Goal: Navigation & Orientation: Understand site structure

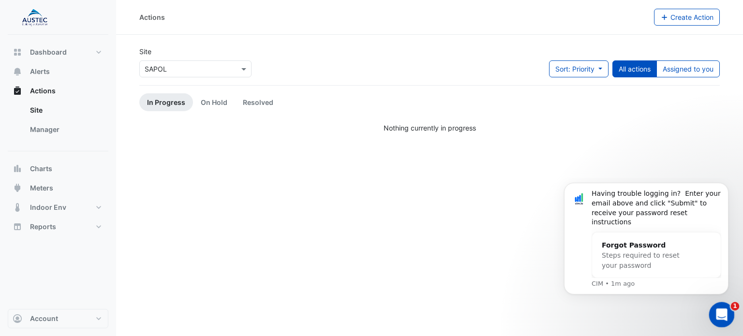
click at [723, 309] on icon "Open Intercom Messenger" at bounding box center [721, 314] width 16 height 16
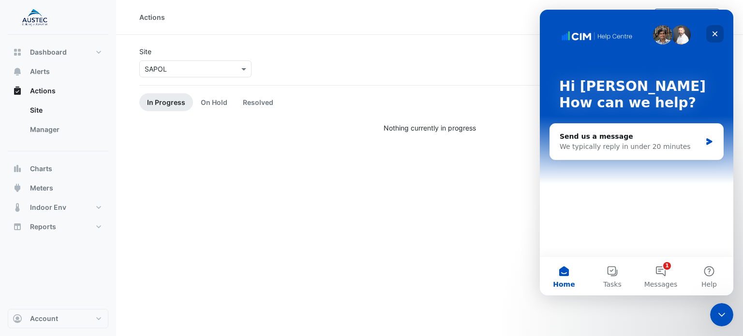
click at [715, 31] on icon "Close" at bounding box center [716, 34] width 8 height 8
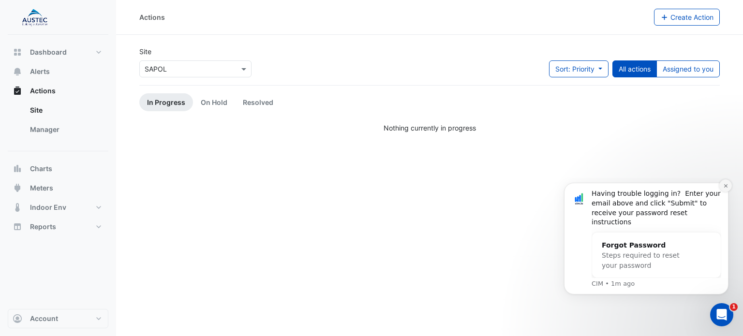
click at [727, 188] on icon "Dismiss notification" at bounding box center [725, 185] width 3 height 3
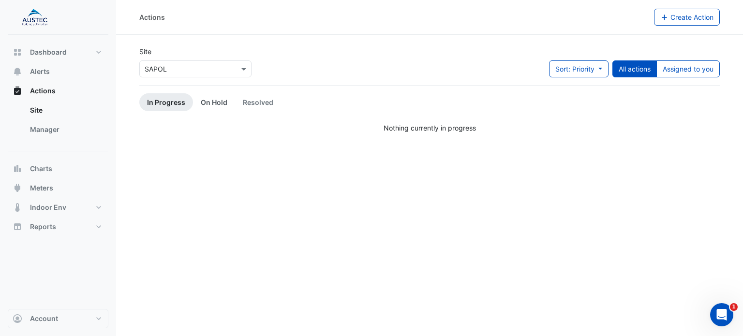
click at [213, 106] on link "On Hold" at bounding box center [214, 102] width 42 height 18
click at [247, 102] on link "Resolved" at bounding box center [258, 102] width 46 height 18
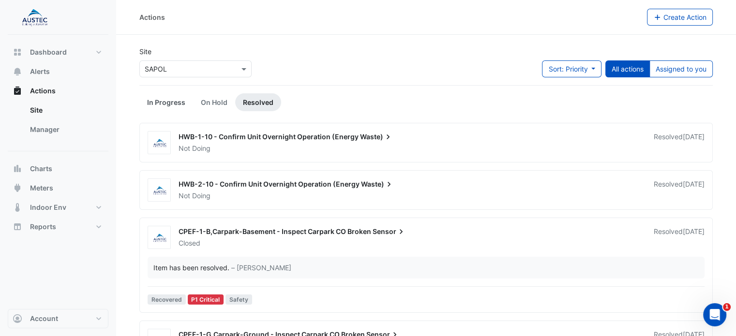
click at [171, 104] on link "In Progress" at bounding box center [166, 102] width 54 height 18
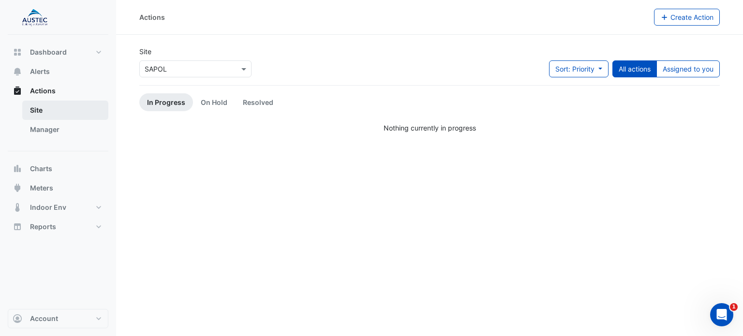
click at [36, 110] on link "Site" at bounding box center [65, 110] width 86 height 19
click at [239, 66] on span at bounding box center [245, 69] width 12 height 10
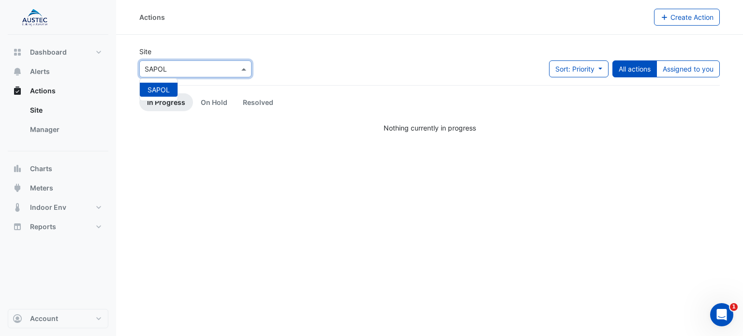
click at [239, 66] on span at bounding box center [245, 69] width 12 height 10
click at [599, 68] on button "Sort: Priority" at bounding box center [579, 69] width 60 height 17
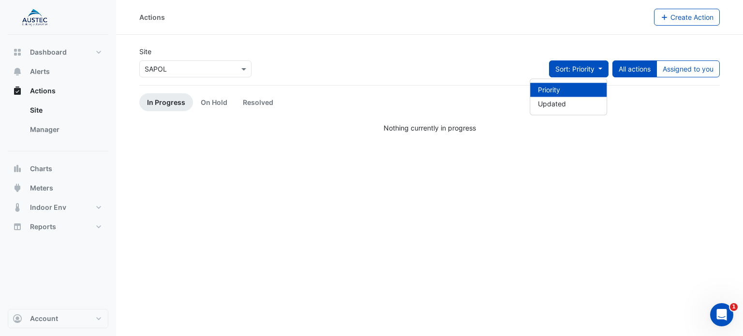
click at [600, 68] on button "Sort: Priority" at bounding box center [579, 69] width 60 height 17
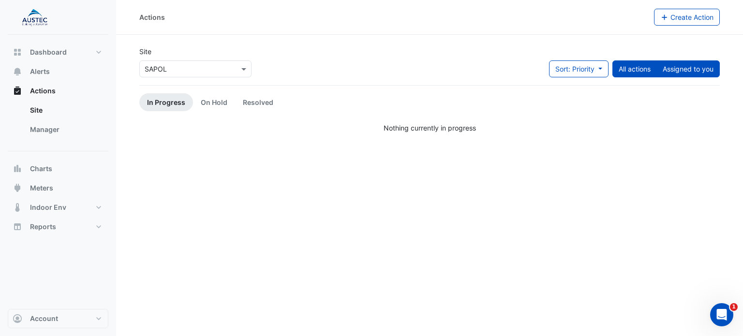
click at [685, 63] on button "Assigned to you" at bounding box center [688, 69] width 63 height 17
click at [644, 66] on button "All actions" at bounding box center [635, 69] width 45 height 17
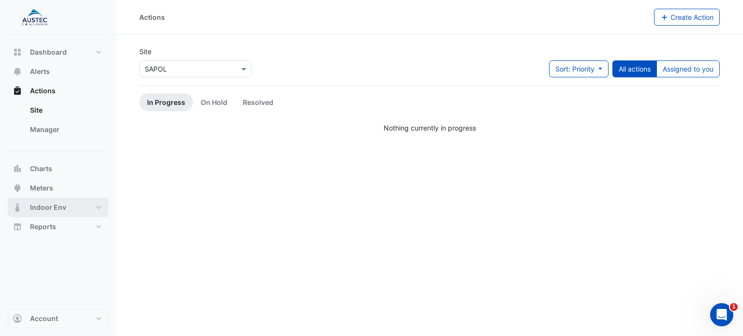
click at [96, 207] on button "Indoor Env" at bounding box center [58, 207] width 101 height 19
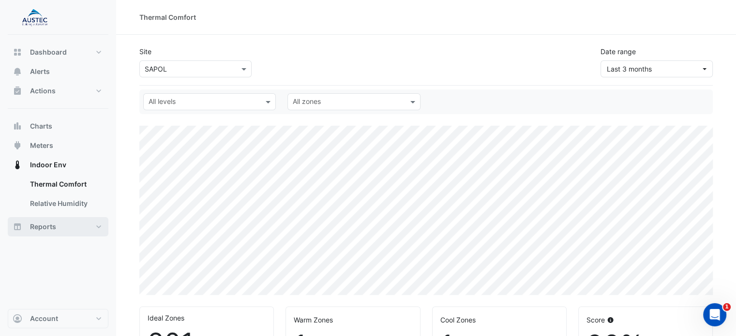
click at [97, 226] on button "Reports" at bounding box center [58, 226] width 101 height 19
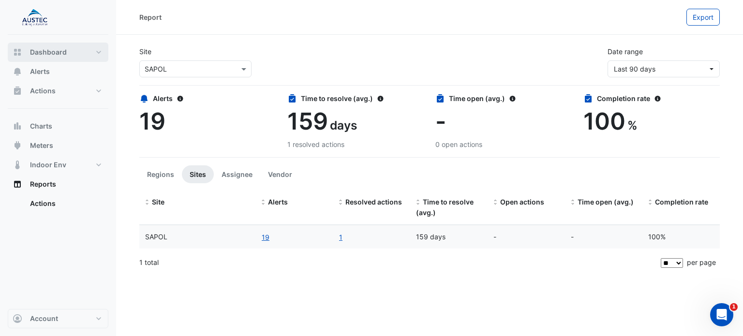
click at [99, 53] on button "Dashboard" at bounding box center [58, 52] width 101 height 19
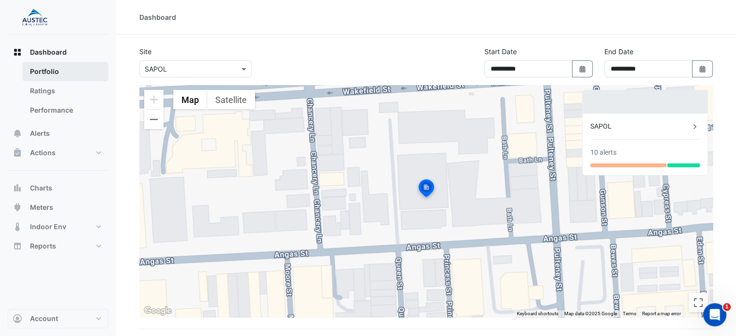
click at [47, 74] on link "Portfolio" at bounding box center [65, 71] width 86 height 19
click at [50, 87] on link "Ratings" at bounding box center [65, 90] width 86 height 19
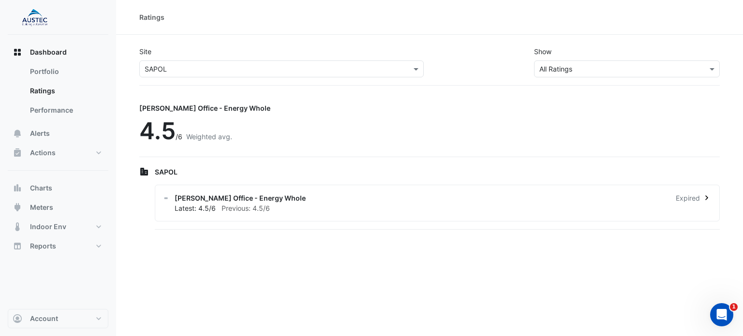
click at [691, 196] on span "Expired" at bounding box center [688, 198] width 24 height 10
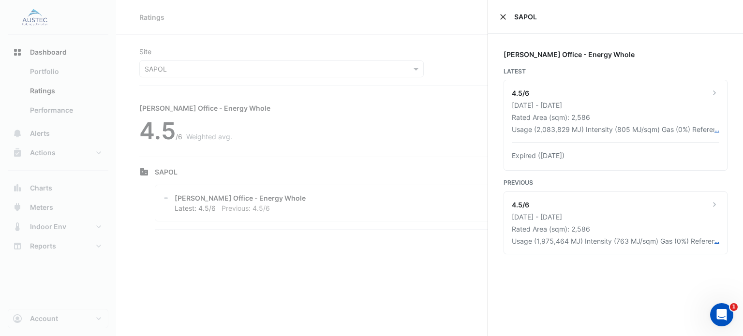
click at [505, 16] on button "Close" at bounding box center [503, 17] width 7 height 7
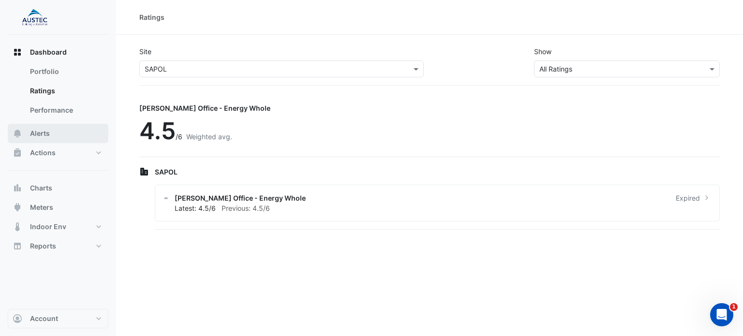
click at [58, 129] on button "Alerts" at bounding box center [58, 133] width 101 height 19
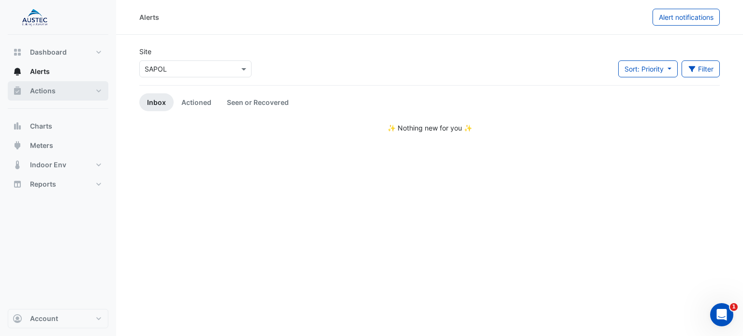
click at [93, 91] on button "Actions" at bounding box center [58, 90] width 101 height 19
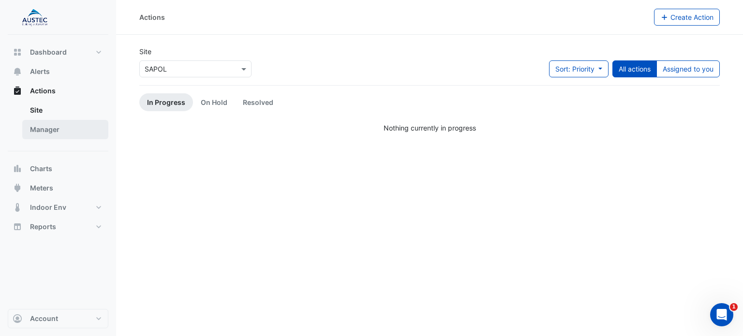
click at [58, 130] on link "Manager" at bounding box center [65, 129] width 86 height 19
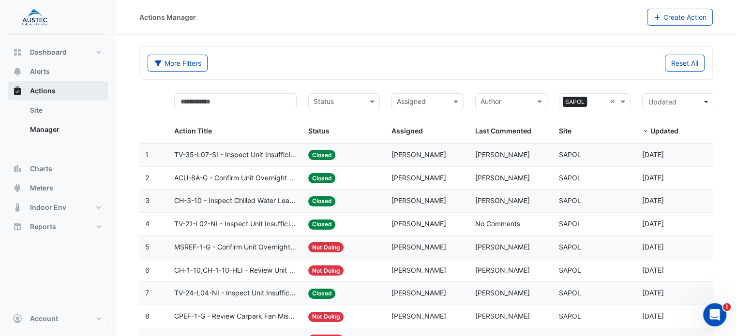
click at [38, 94] on span "Actions" at bounding box center [43, 91] width 26 height 10
click at [39, 110] on link "Site" at bounding box center [65, 110] width 86 height 19
